Goal: Obtain resource: Obtain resource

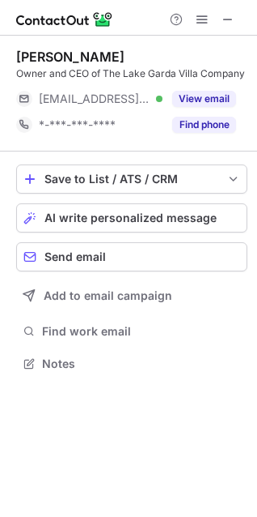
scroll to position [351, 257]
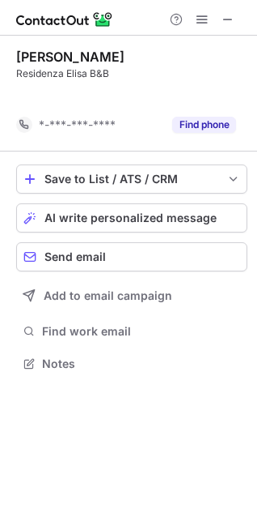
scroll to position [325, 257]
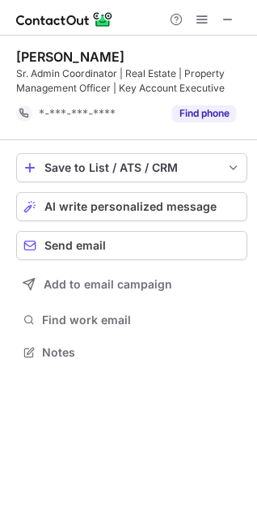
scroll to position [340, 257]
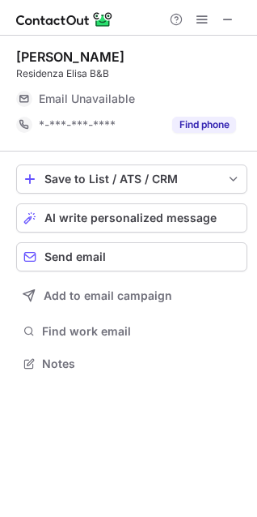
scroll to position [351, 257]
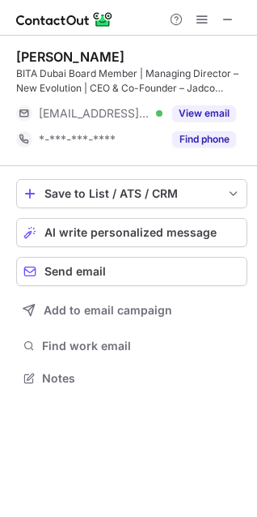
scroll to position [366, 257]
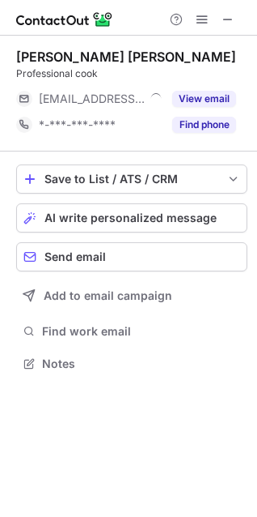
scroll to position [7, 7]
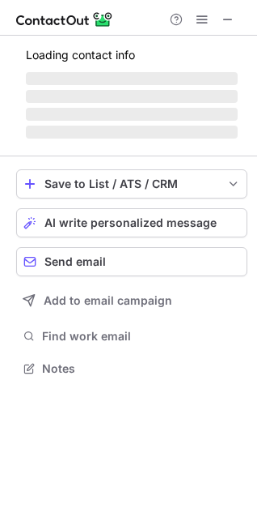
scroll to position [7, 7]
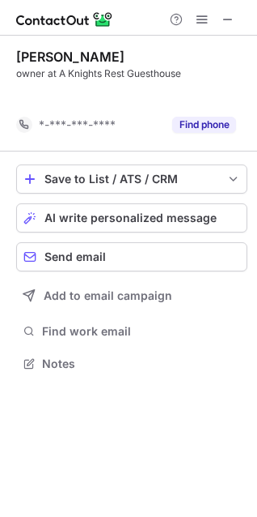
scroll to position [325, 257]
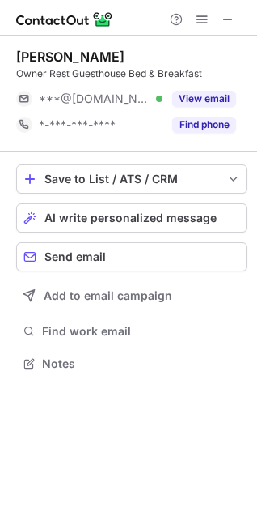
scroll to position [351, 257]
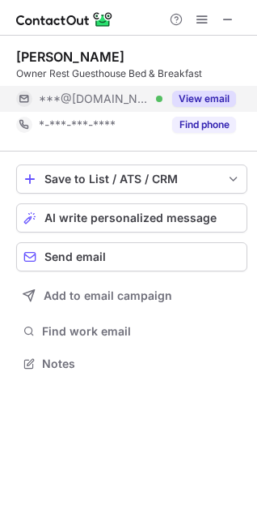
click at [191, 95] on button "View email" at bounding box center [204, 99] width 64 height 16
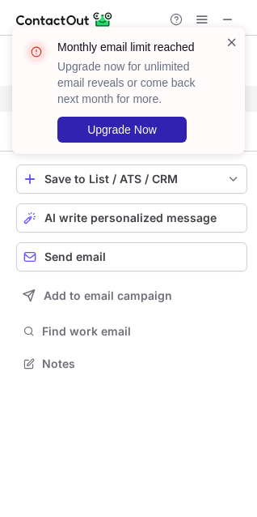
click at [228, 43] on span at bounding box center [232, 42] width 13 height 16
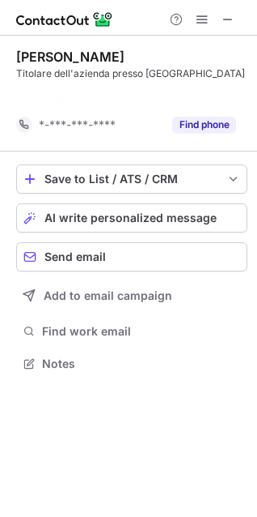
scroll to position [325, 257]
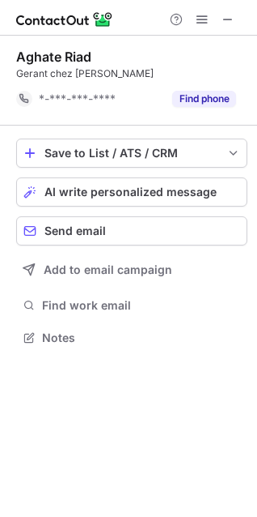
scroll to position [325, 257]
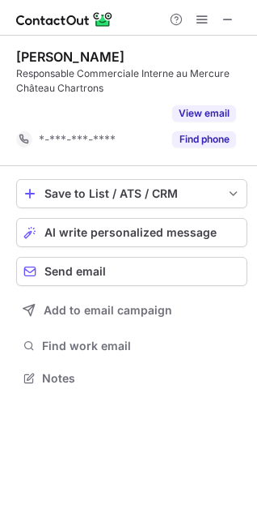
scroll to position [340, 257]
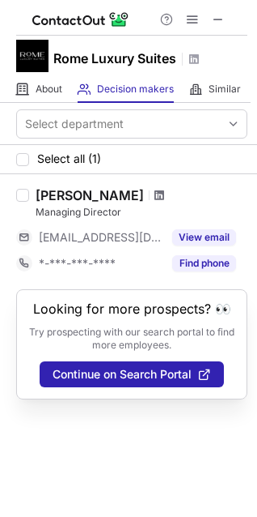
click at [158, 194] on span at bounding box center [160, 195] width 10 height 13
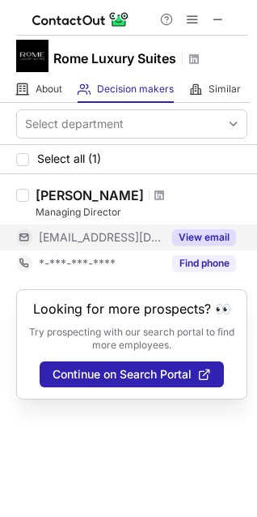
click at [190, 229] on button "View email" at bounding box center [204, 237] width 64 height 16
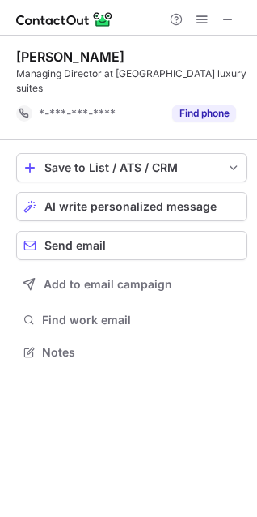
scroll to position [325, 257]
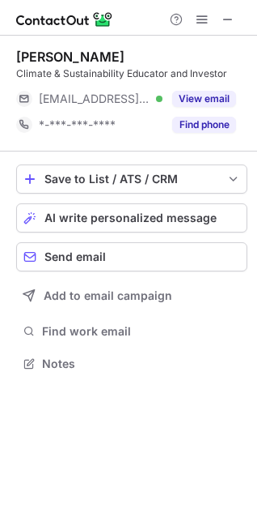
scroll to position [351, 257]
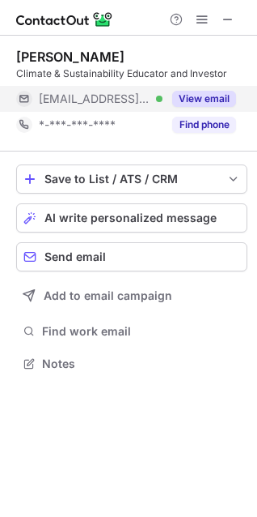
click at [202, 96] on button "View email" at bounding box center [204, 99] width 64 height 16
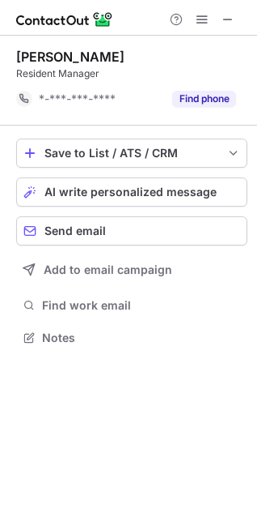
scroll to position [325, 257]
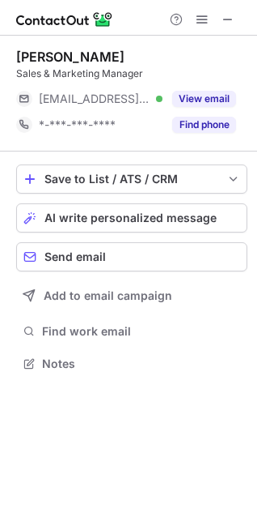
scroll to position [7, 7]
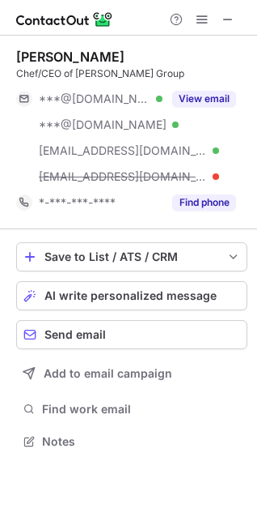
scroll to position [429, 257]
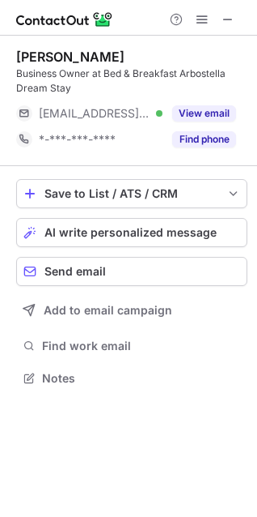
scroll to position [366, 257]
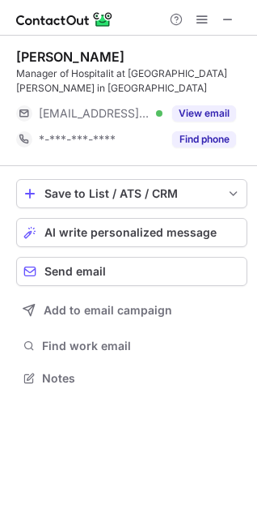
scroll to position [351, 257]
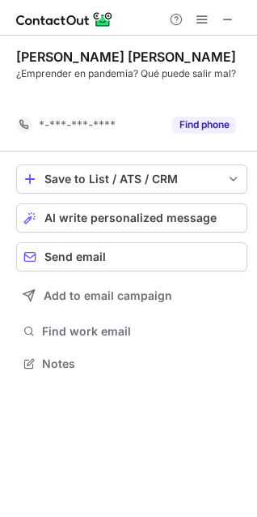
scroll to position [325, 257]
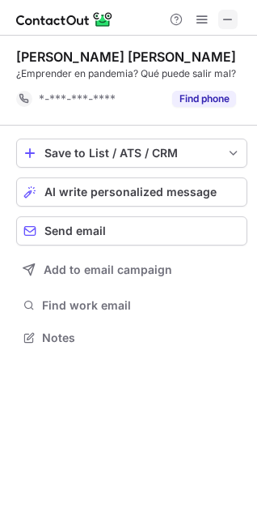
click at [223, 19] on span at bounding box center [228, 19] width 13 height 13
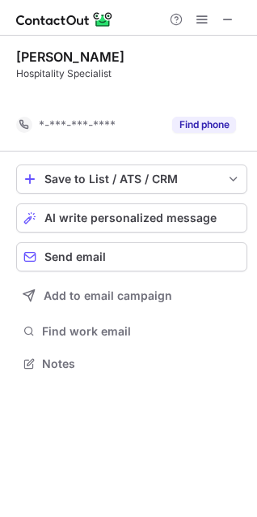
scroll to position [325, 257]
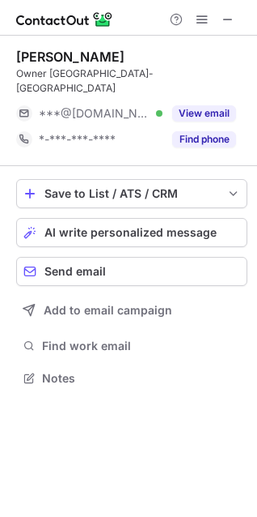
scroll to position [351, 257]
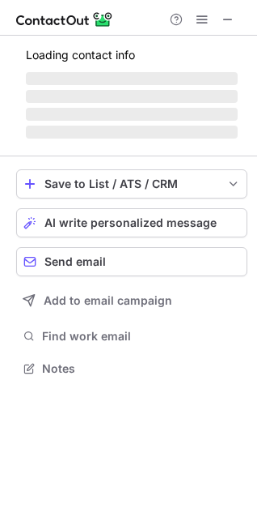
scroll to position [7, 7]
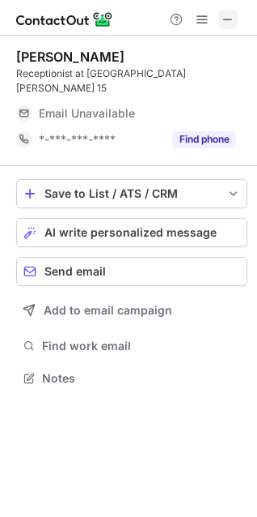
click at [223, 19] on span at bounding box center [228, 19] width 13 height 13
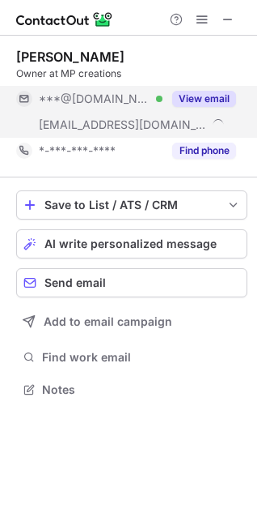
scroll to position [377, 257]
click at [218, 96] on button "View email" at bounding box center [204, 99] width 64 height 16
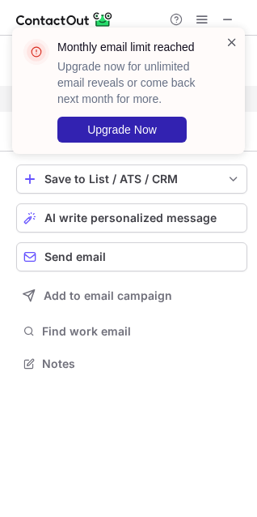
scroll to position [351, 257]
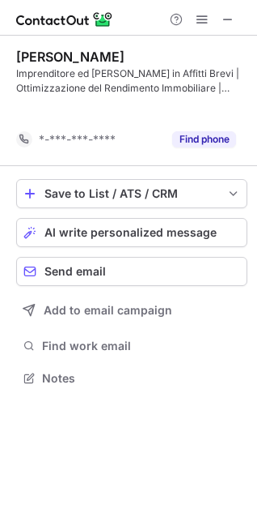
scroll to position [340, 257]
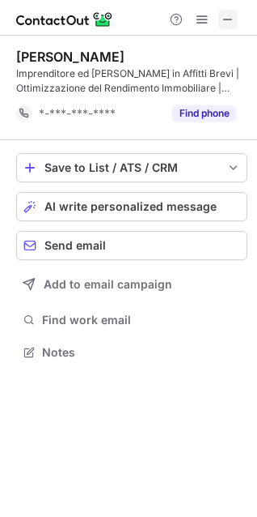
click at [224, 13] on span at bounding box center [228, 19] width 13 height 13
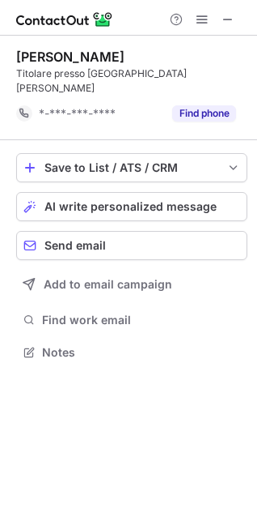
scroll to position [325, 257]
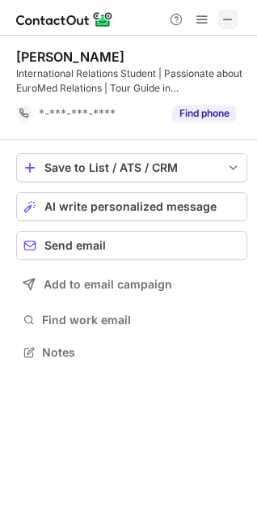
scroll to position [340, 257]
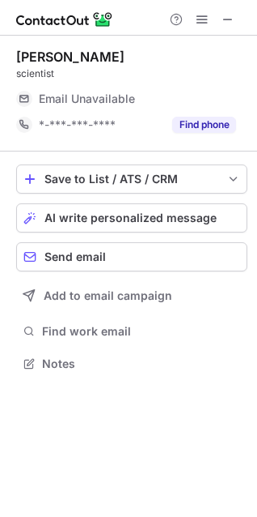
scroll to position [356, 257]
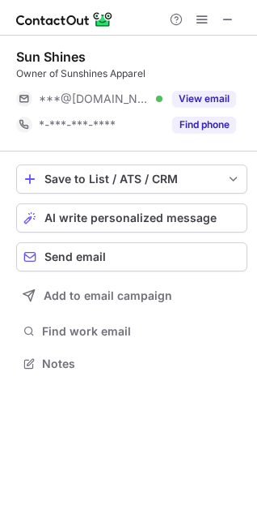
scroll to position [351, 257]
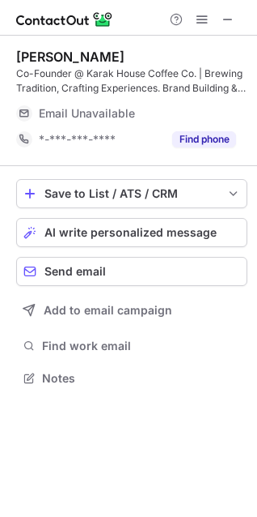
scroll to position [366, 257]
